Goal: Information Seeking & Learning: Check status

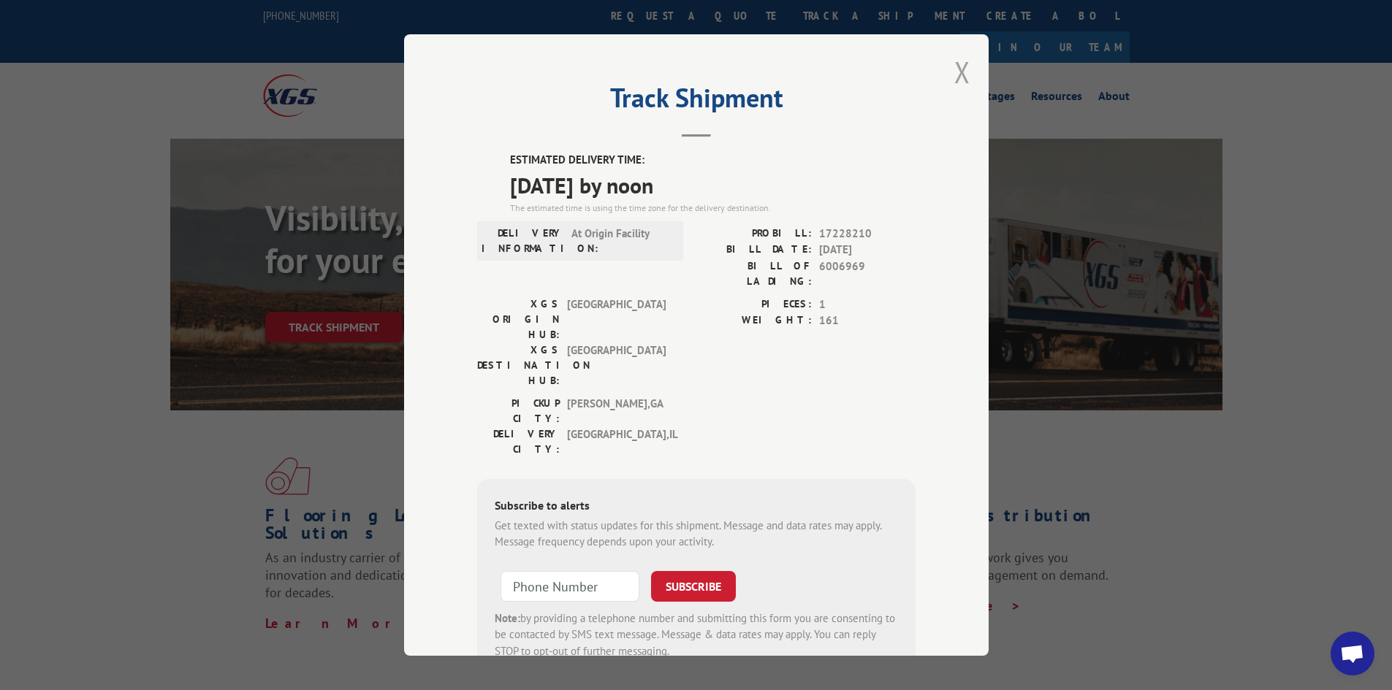
drag, startPoint x: 960, startPoint y: 77, endPoint x: 655, endPoint y: 14, distance: 311.9
click at [958, 77] on button "Close modal" at bounding box center [962, 72] width 16 height 39
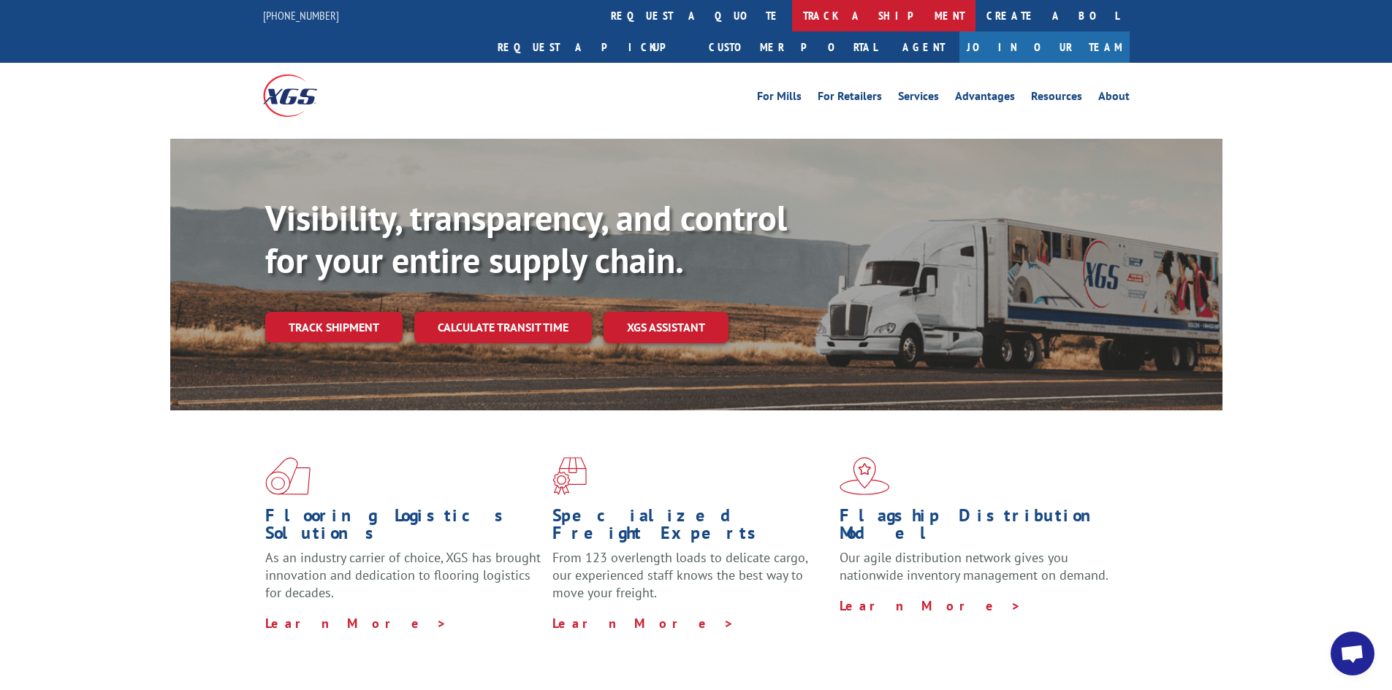
click at [792, 12] on link "track a shipment" at bounding box center [883, 15] width 183 height 31
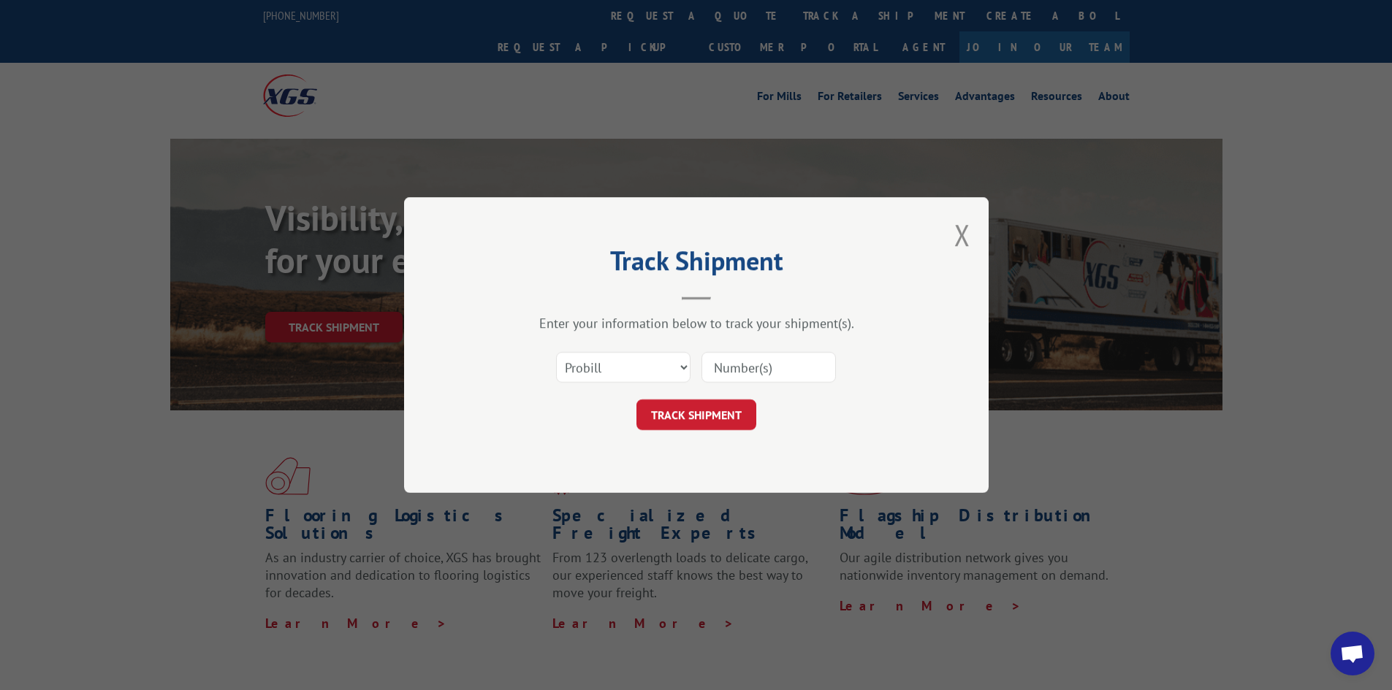
click at [821, 366] on input at bounding box center [768, 367] width 134 height 31
type input "15340360"
click button "TRACK SHIPMENT" at bounding box center [696, 415] width 120 height 31
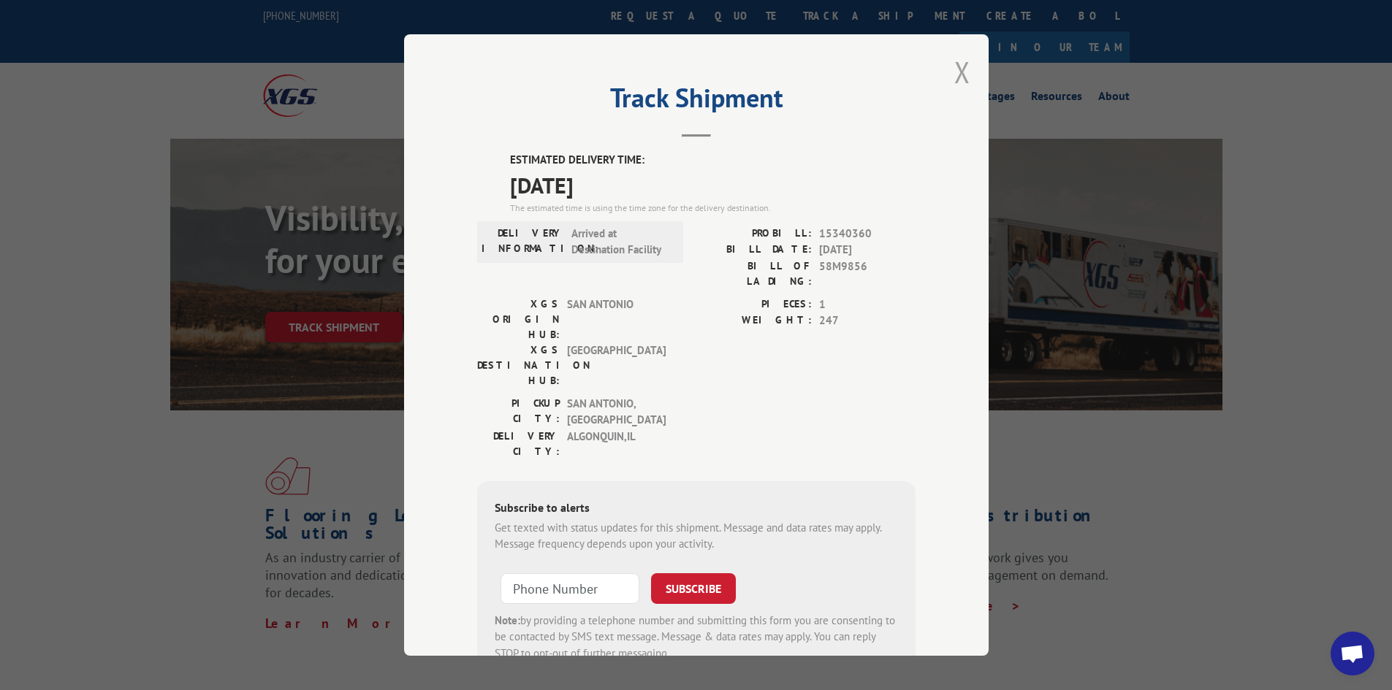
click at [958, 70] on button "Close modal" at bounding box center [962, 72] width 16 height 39
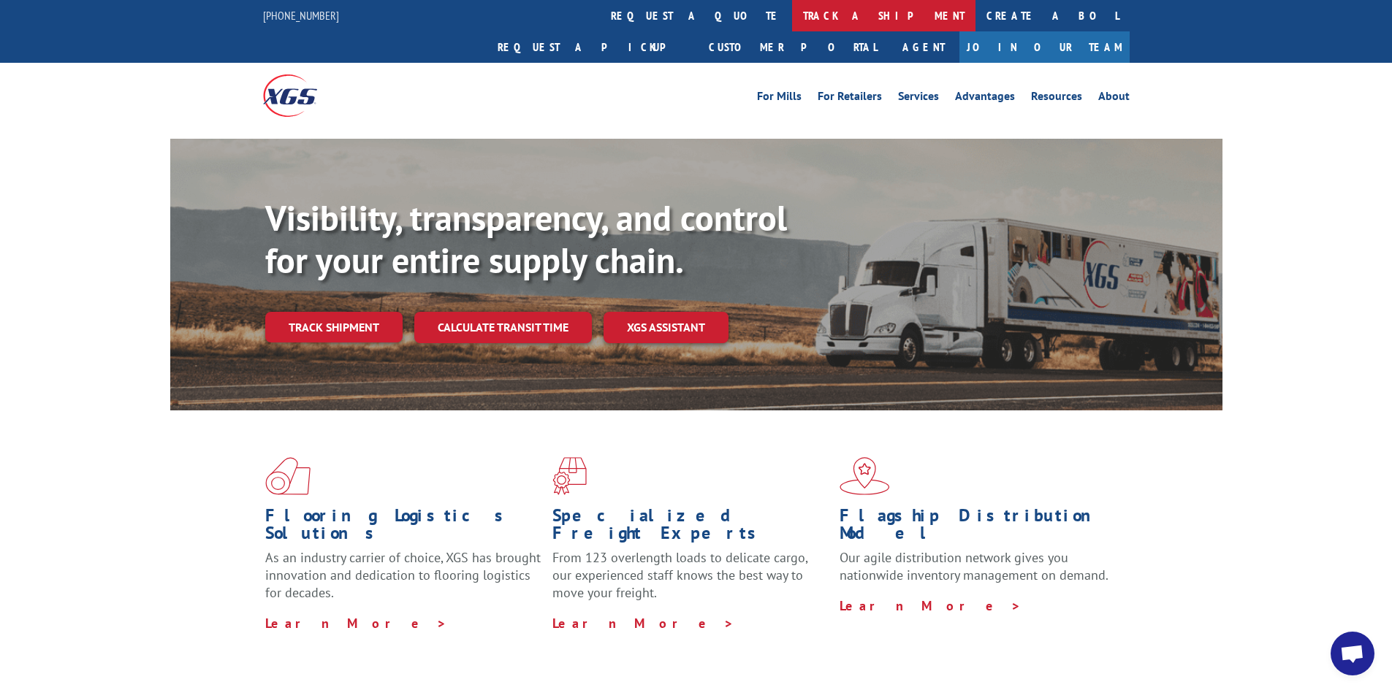
click at [792, 25] on link "track a shipment" at bounding box center [883, 15] width 183 height 31
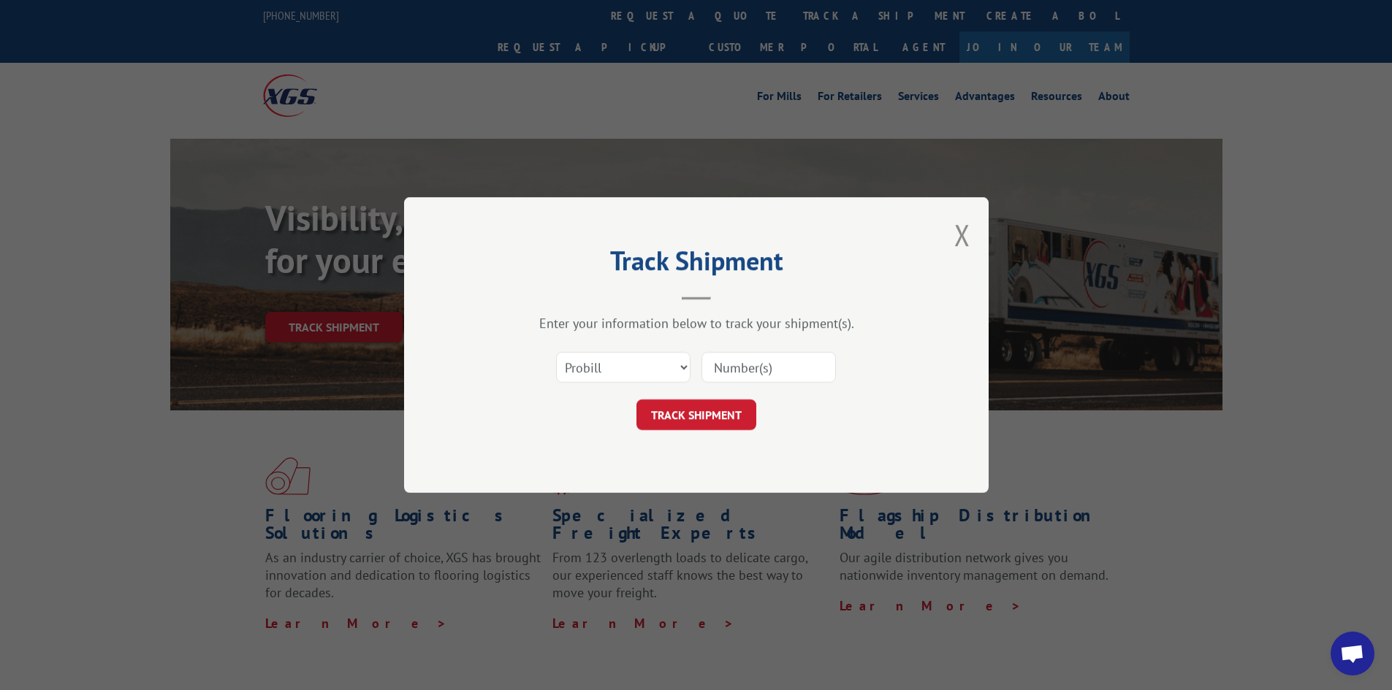
drag, startPoint x: 787, startPoint y: 371, endPoint x: 853, endPoint y: 394, distance: 69.8
click at [805, 373] on input at bounding box center [768, 367] width 134 height 31
type input "15340400"
click button "TRACK SHIPMENT" at bounding box center [696, 415] width 120 height 31
